Goal: Find specific page/section: Find specific page/section

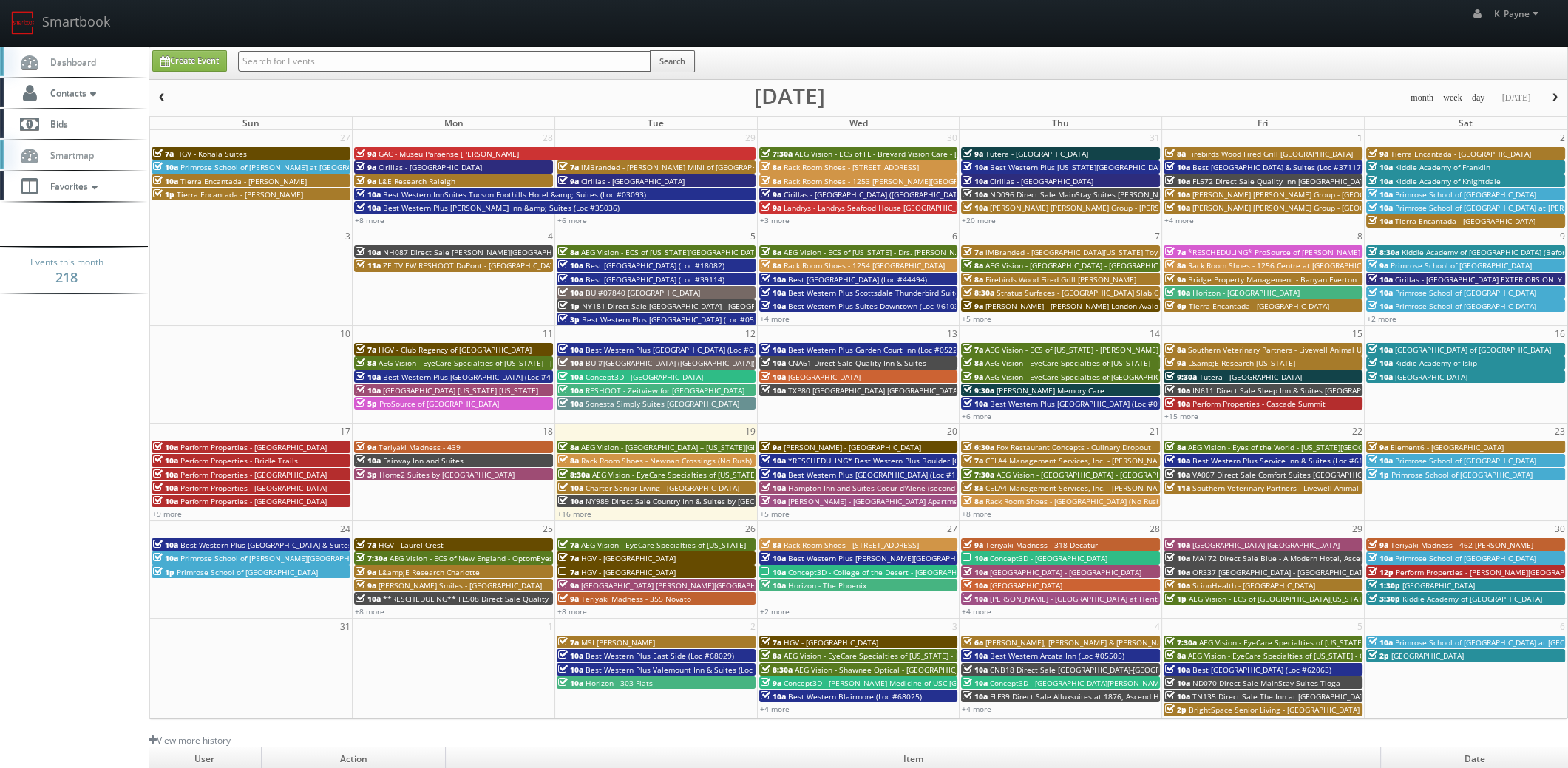
click at [317, 63] on input "text" at bounding box center [445, 61] width 413 height 21
type input "cottonwood"
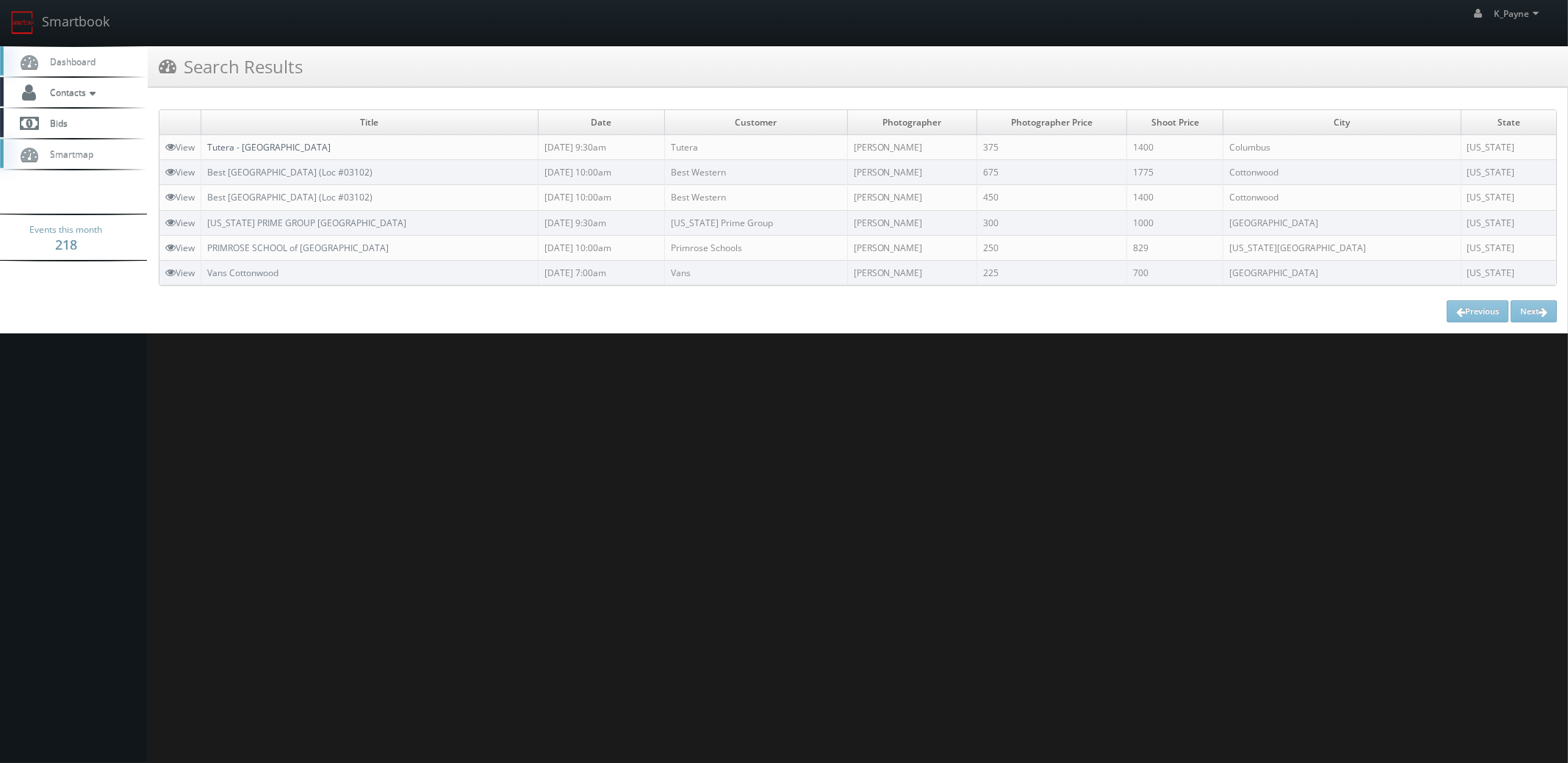
click at [279, 147] on link "Tutera - [GEOGRAPHIC_DATA]" at bounding box center [269, 147] width 124 height 13
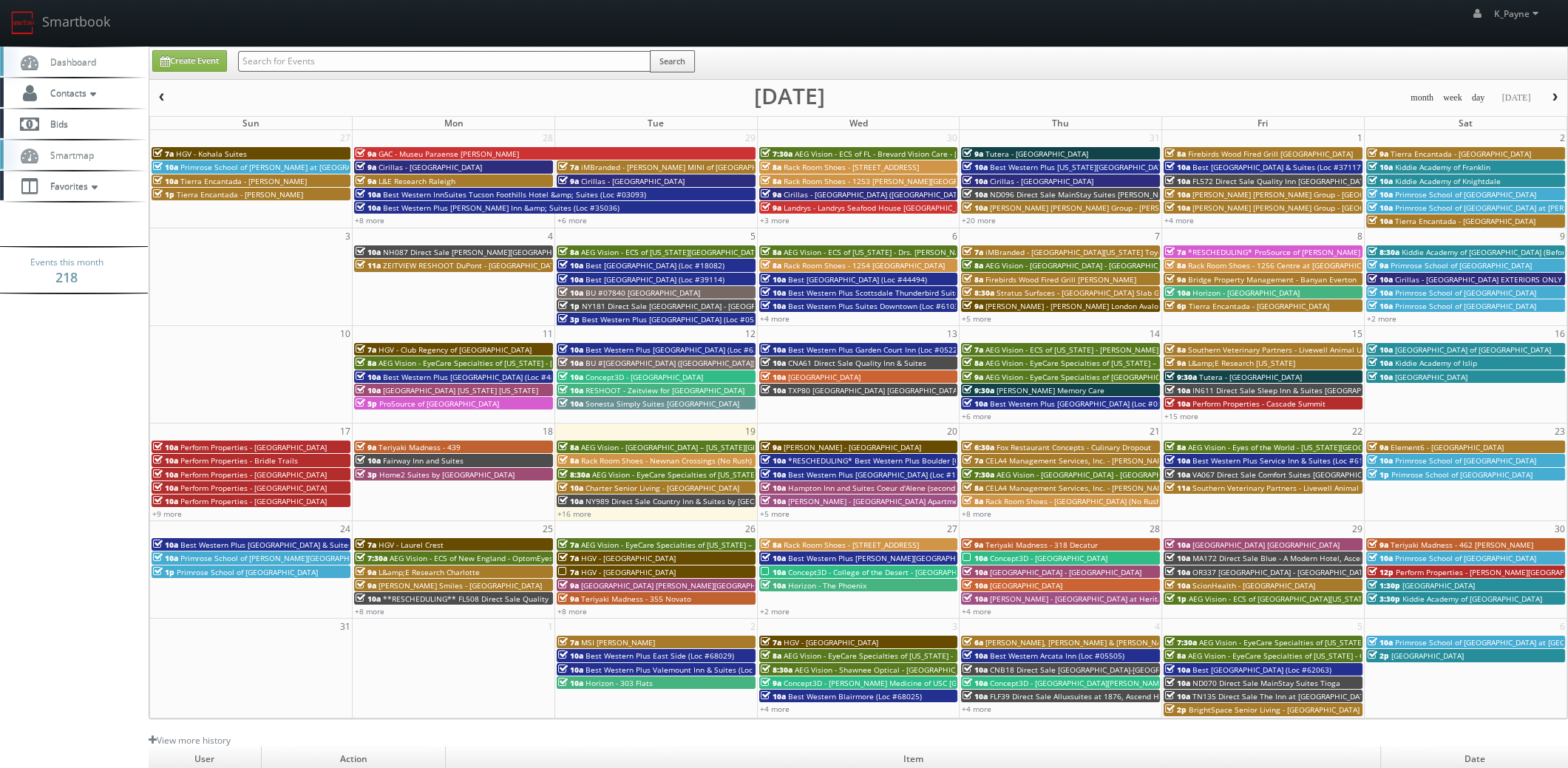
click at [295, 64] on input "text" at bounding box center [445, 61] width 413 height 21
type input "morton"
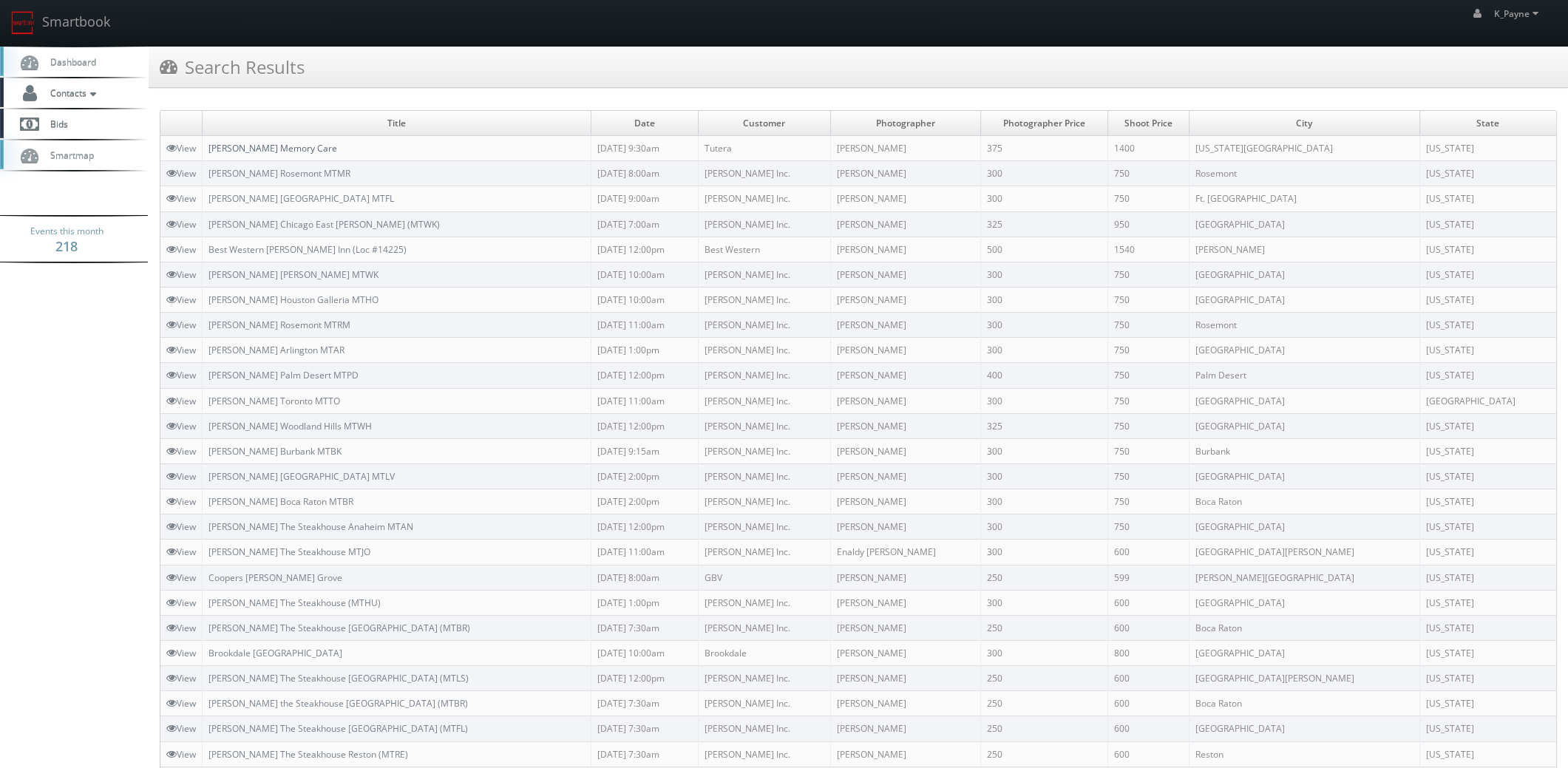
click at [288, 147] on link "[PERSON_NAME] Memory Care" at bounding box center [272, 148] width 129 height 13
